Goal: Check status

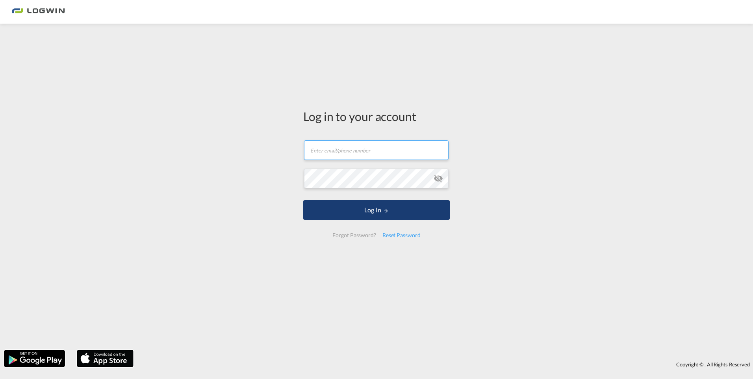
type input "[PERSON_NAME][EMAIL_ADDRESS][PERSON_NAME][DOMAIN_NAME]"
click at [365, 207] on button "Log In" at bounding box center [376, 210] width 146 height 20
